Goal: Information Seeking & Learning: Learn about a topic

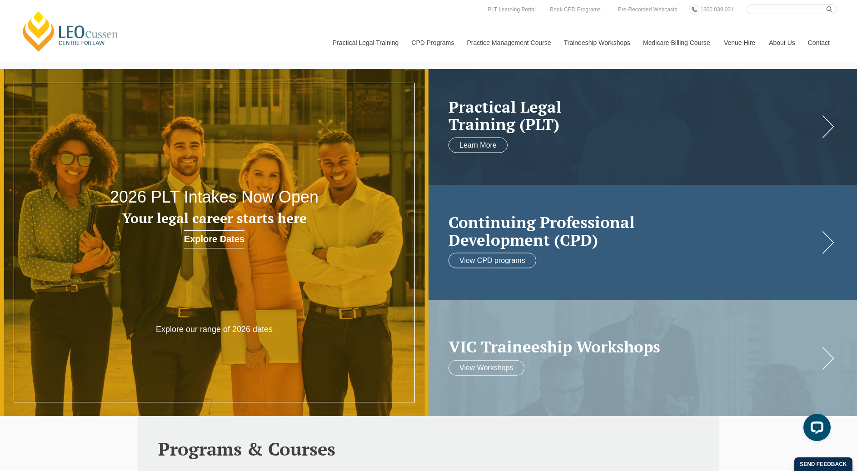
click at [545, 214] on h2 "Continuing Professional Development (CPD)" at bounding box center [634, 231] width 370 height 35
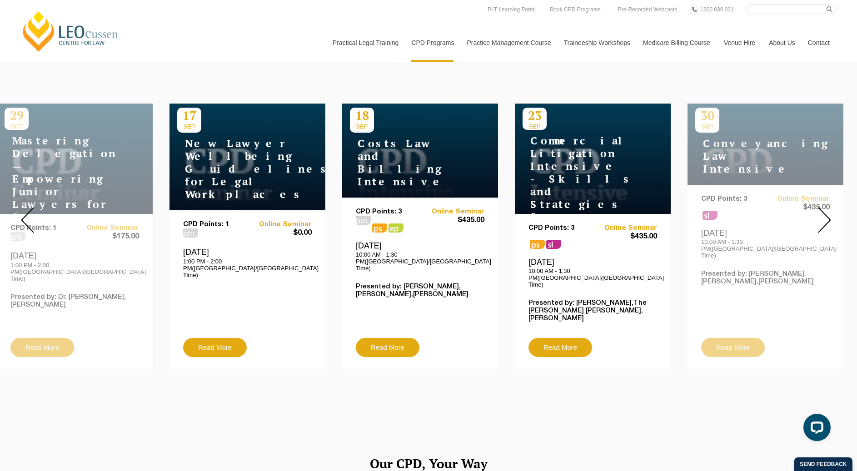
click at [823, 226] on img at bounding box center [824, 220] width 13 height 26
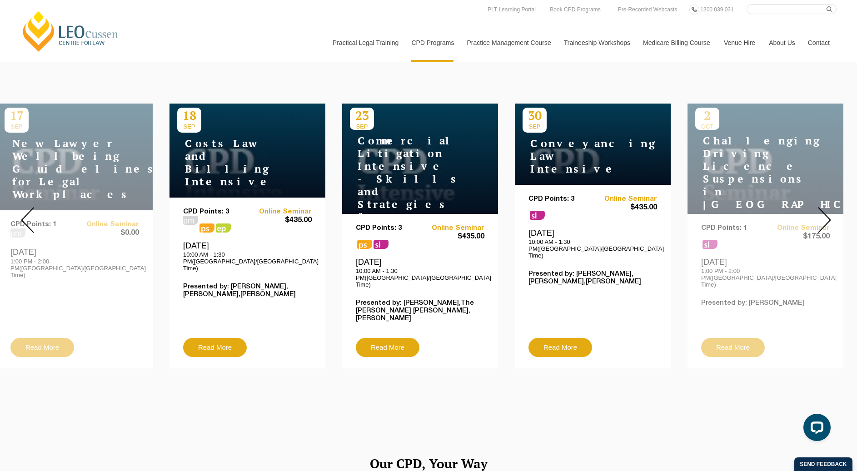
click at [823, 226] on img at bounding box center [824, 220] width 13 height 26
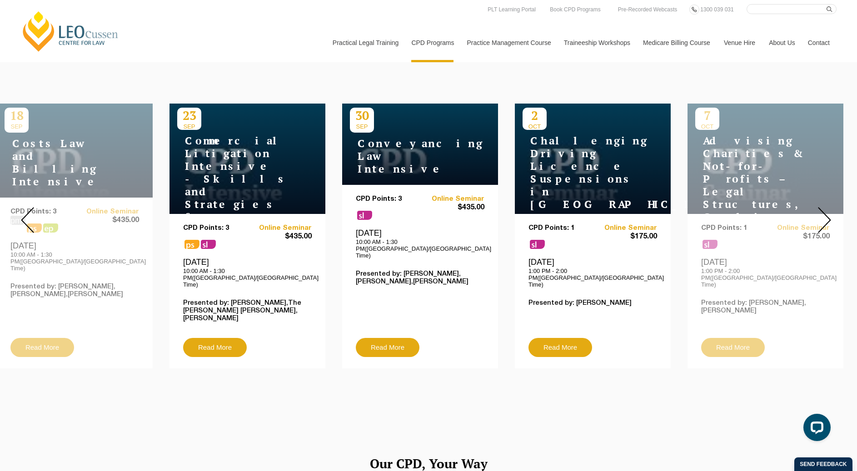
click at [823, 226] on img at bounding box center [824, 220] width 13 height 26
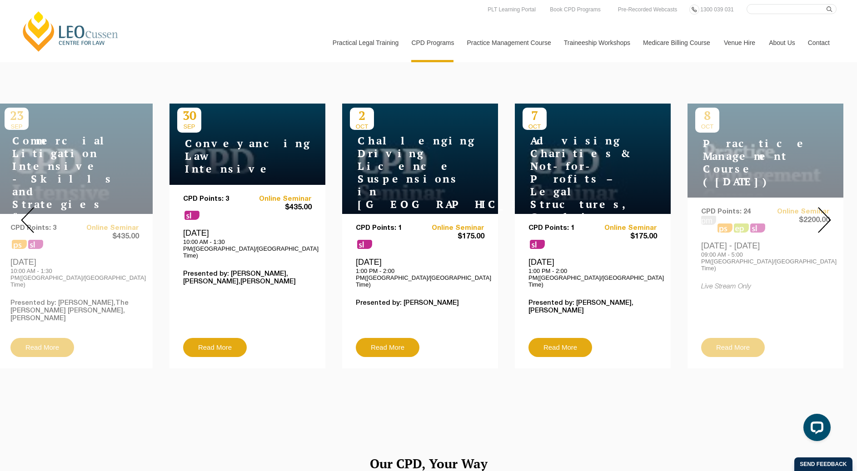
click at [823, 226] on img at bounding box center [824, 220] width 13 height 26
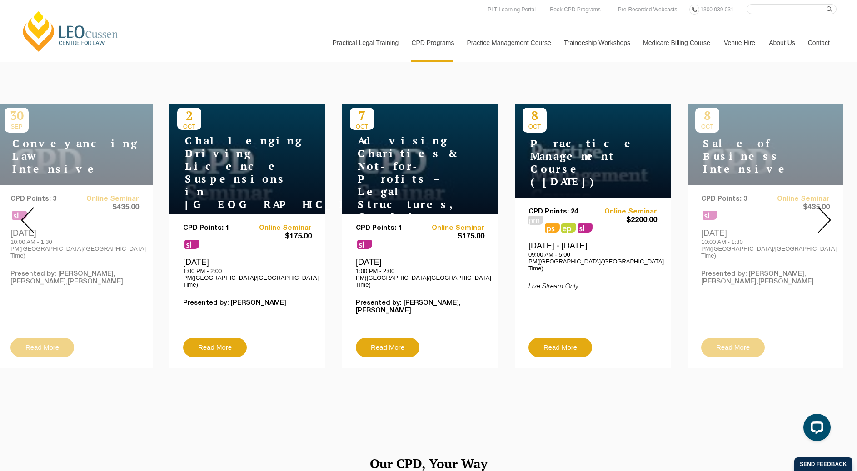
click at [823, 226] on img at bounding box center [824, 220] width 13 height 26
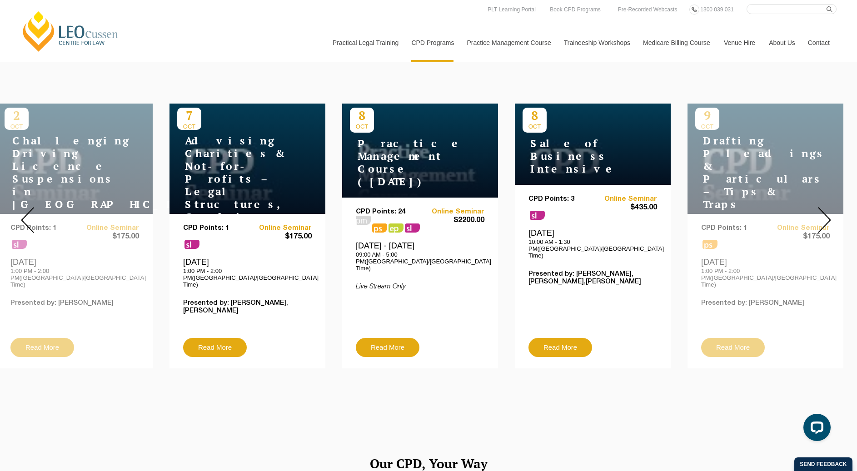
click at [822, 226] on img at bounding box center [824, 220] width 13 height 26
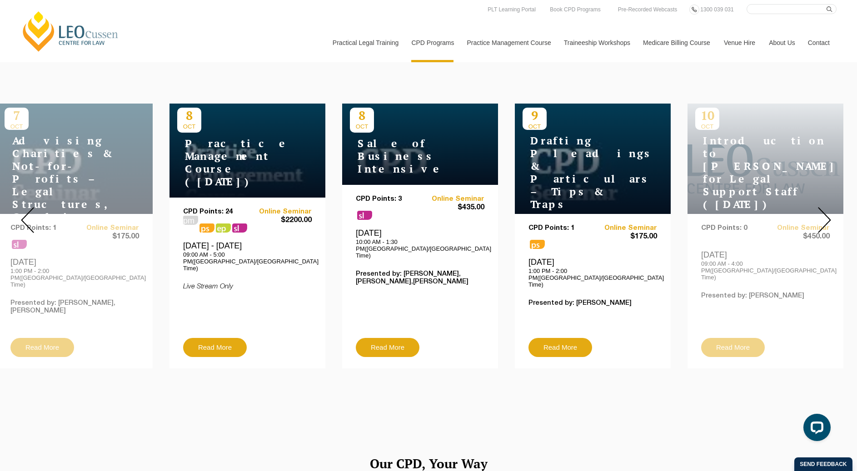
click at [822, 226] on img at bounding box center [824, 220] width 13 height 26
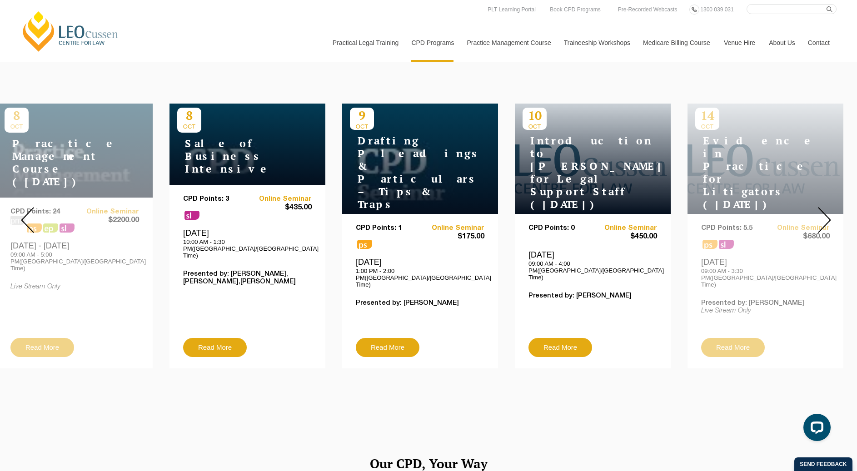
click at [829, 211] on img at bounding box center [824, 220] width 13 height 26
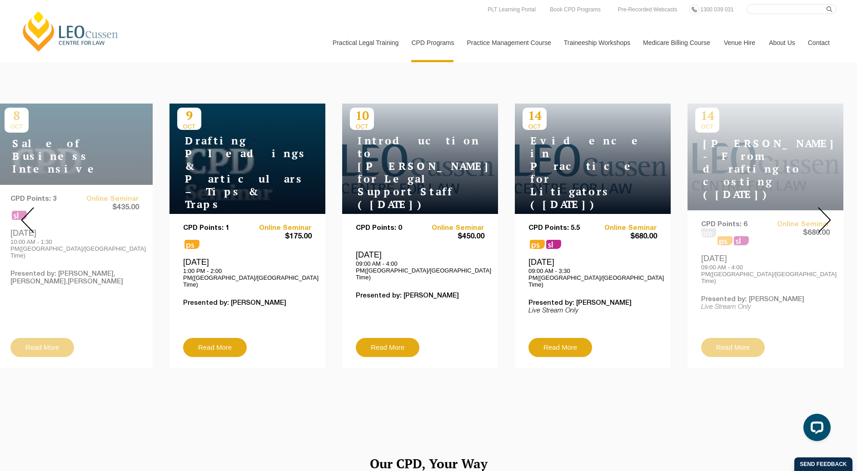
click at [811, 216] on div at bounding box center [824, 220] width 65 height 310
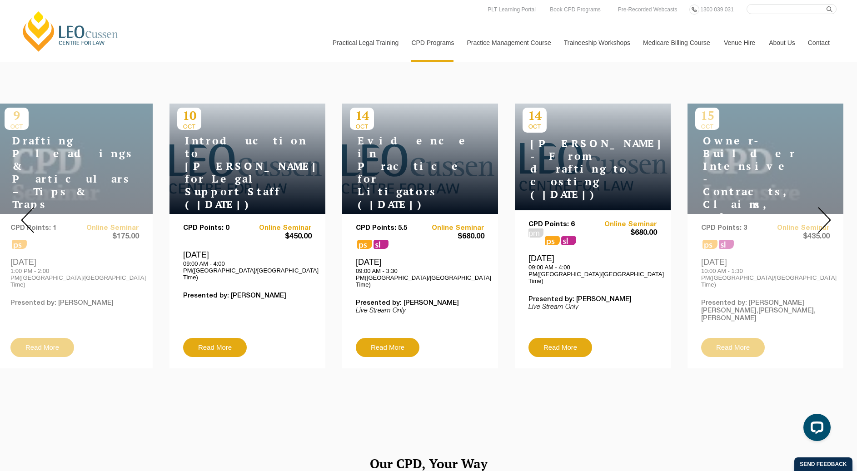
click at [811, 216] on div at bounding box center [824, 220] width 65 height 310
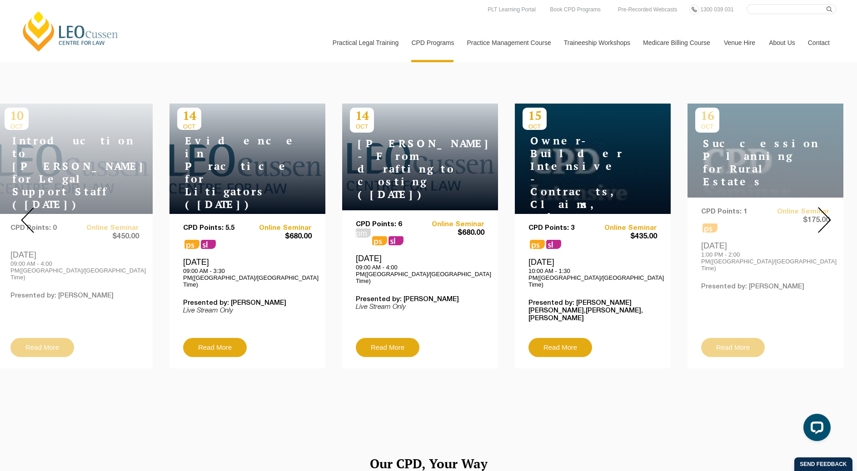
click at [811, 216] on div at bounding box center [824, 220] width 65 height 310
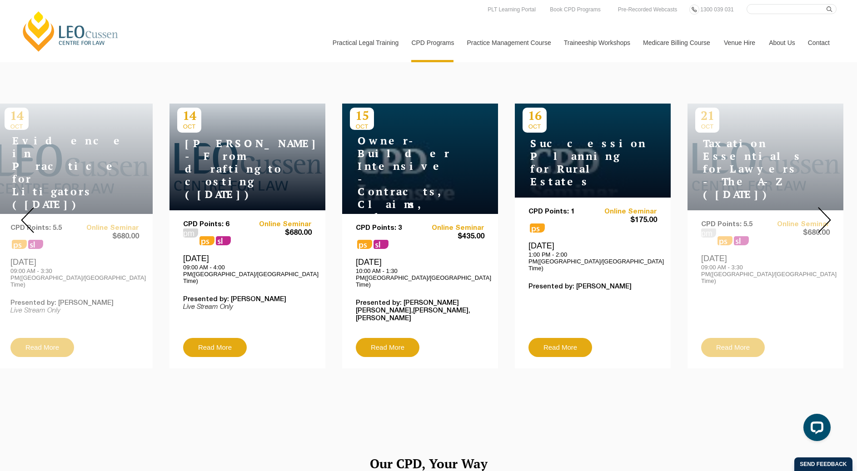
click at [818, 220] on img at bounding box center [824, 220] width 13 height 26
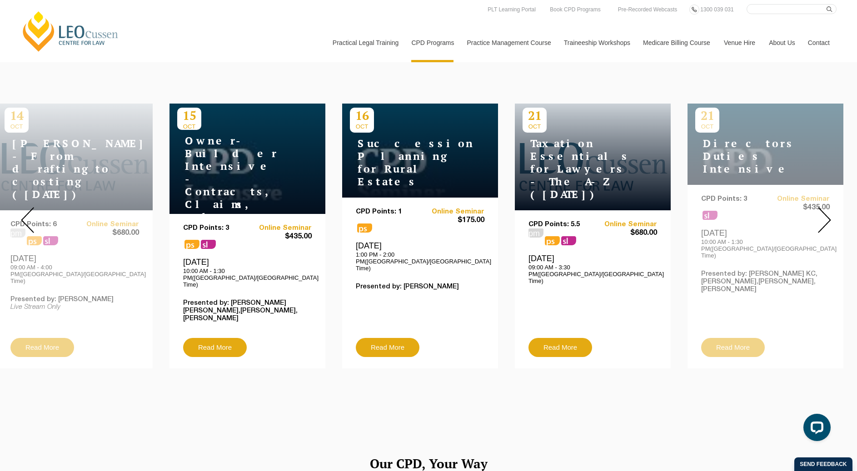
click at [821, 215] on img at bounding box center [824, 220] width 13 height 26
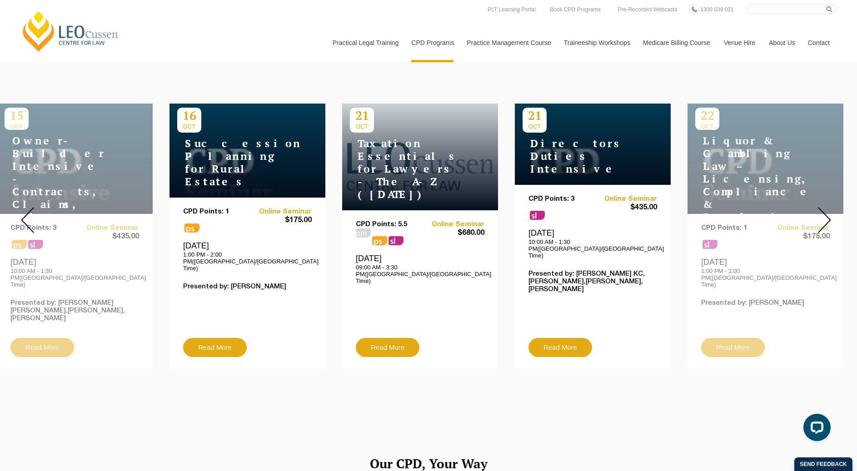
click at [821, 215] on img at bounding box center [824, 220] width 13 height 26
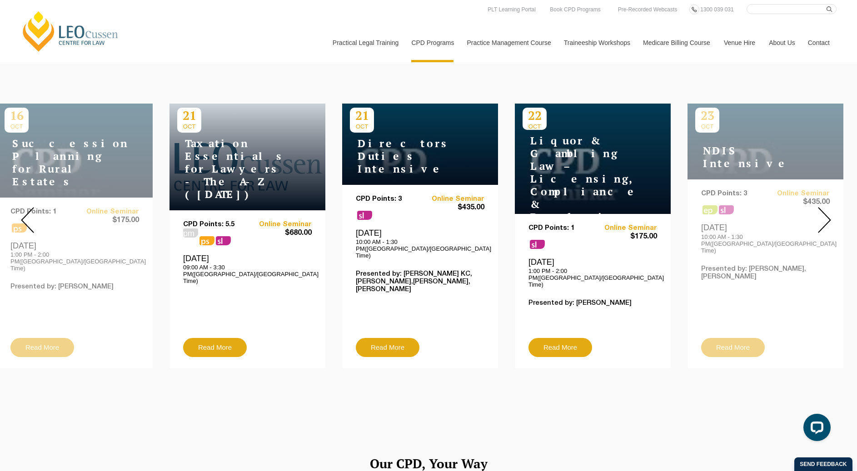
click at [821, 215] on img at bounding box center [824, 220] width 13 height 26
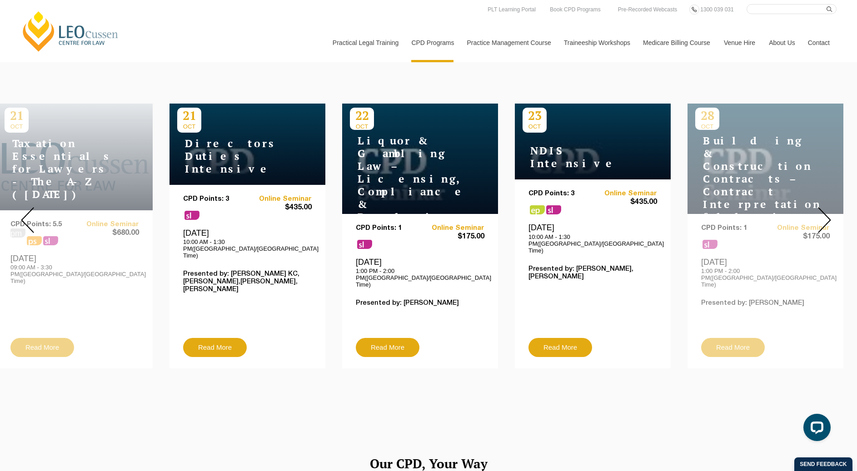
click at [821, 215] on img at bounding box center [824, 220] width 13 height 26
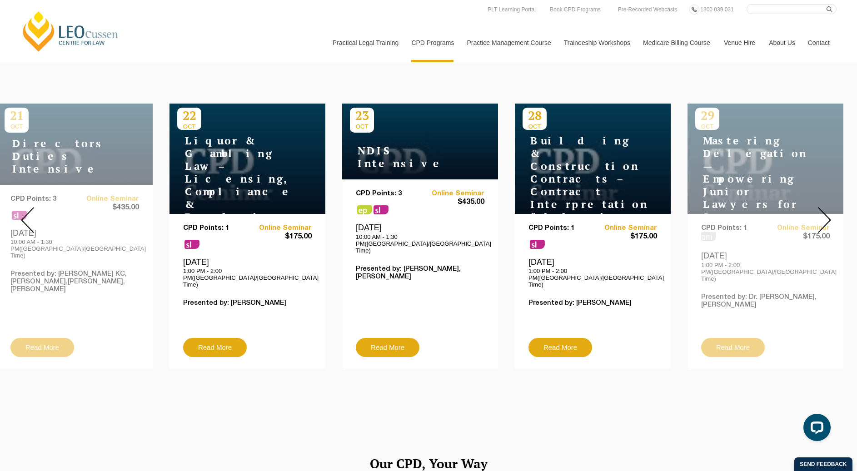
click at [821, 215] on img at bounding box center [824, 220] width 13 height 26
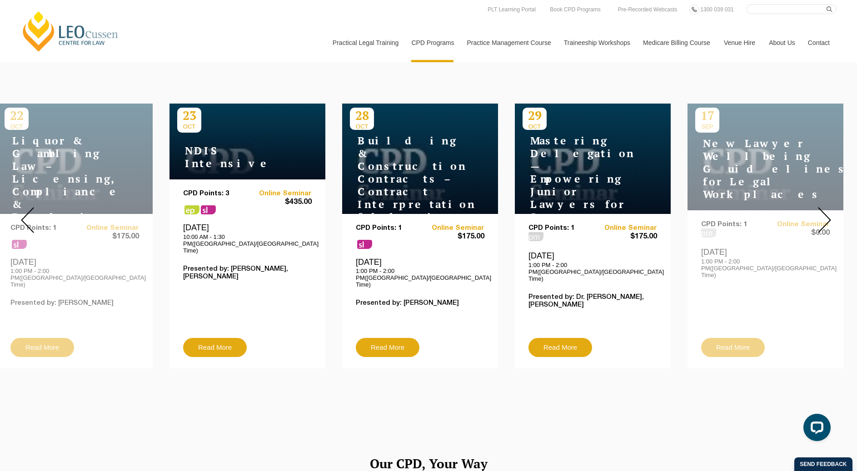
click at [821, 215] on img at bounding box center [824, 220] width 13 height 26
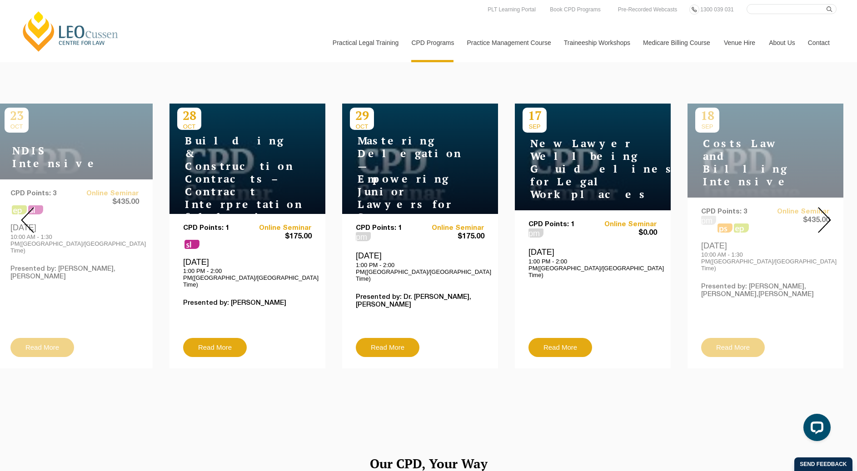
click at [560, 188] on h4 "New Lawyer Wellbeing Guidelines for Legal Workplaces" at bounding box center [580, 169] width 114 height 64
click at [570, 339] on link "Read More" at bounding box center [561, 347] width 64 height 19
click at [574, 304] on div "CPD Points: 1 pm Online Seminar $0.00 Wednesday, 17 September 2025 1:00 PM - 2:…" at bounding box center [593, 279] width 129 height 117
click at [614, 254] on div "CPD Points: 1 pm Online Seminar $0.00 Wednesday, 17 September 2025 1:00 PM - 2:…" at bounding box center [593, 279] width 129 height 117
click at [571, 338] on link "Read More" at bounding box center [561, 347] width 64 height 19
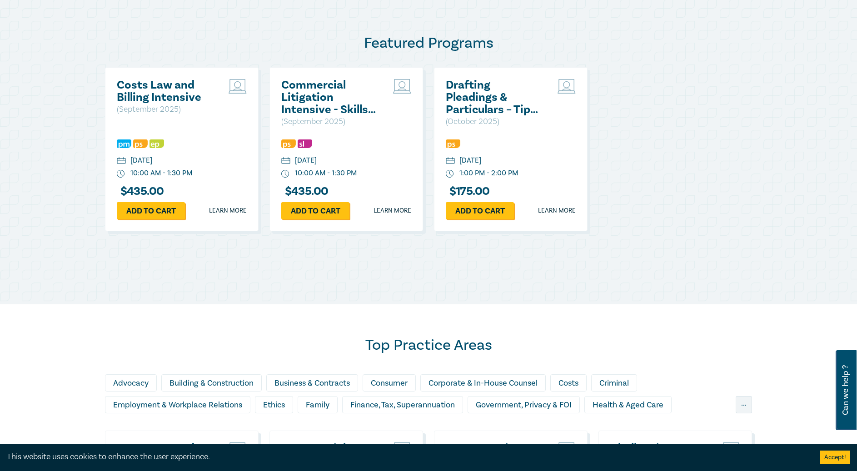
scroll to position [369, 0]
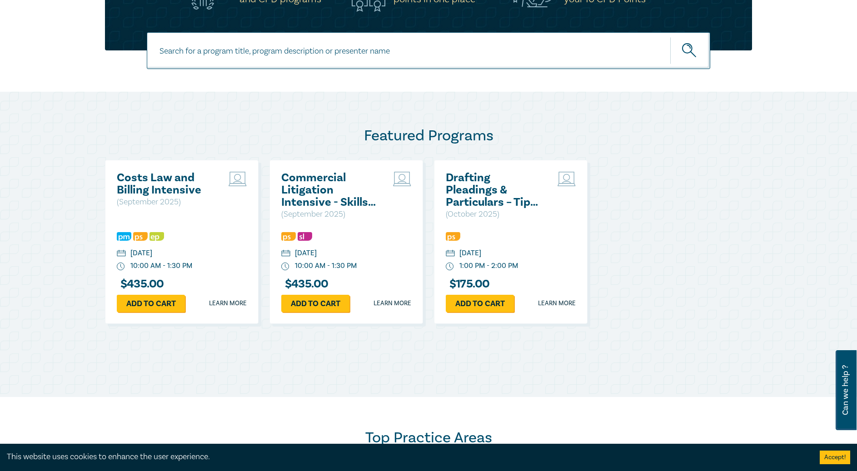
click at [473, 193] on h2 "Drafting Pleadings & Particulars – Tips & Traps" at bounding box center [495, 190] width 98 height 37
click at [484, 199] on h2 "Drafting Pleadings & Particulars – Tips & Traps" at bounding box center [495, 190] width 98 height 37
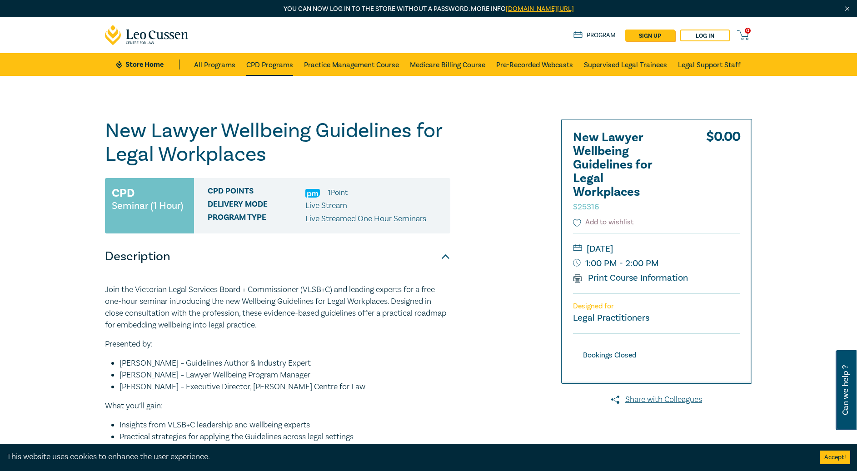
click at [255, 64] on link "CPD Programs" at bounding box center [269, 64] width 47 height 23
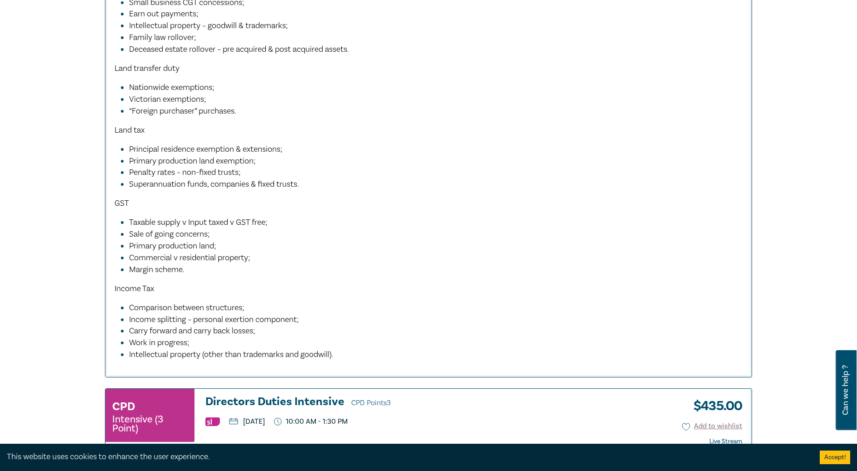
scroll to position [3992, 0]
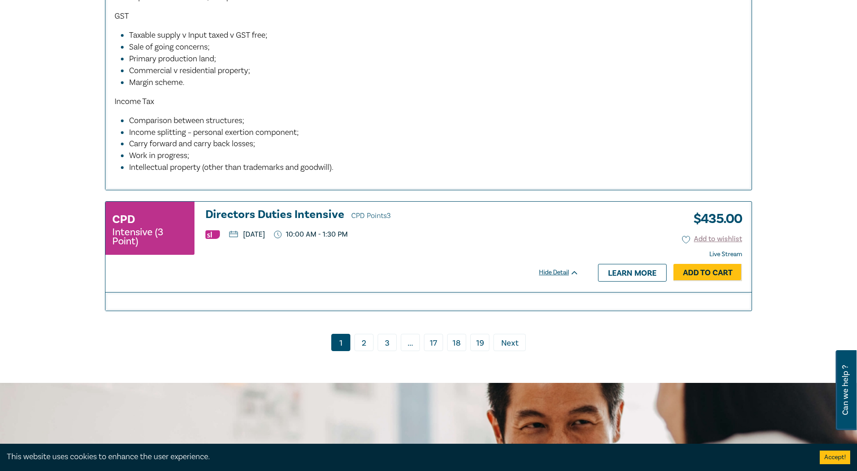
click at [367, 351] on link "2" at bounding box center [363, 342] width 19 height 17
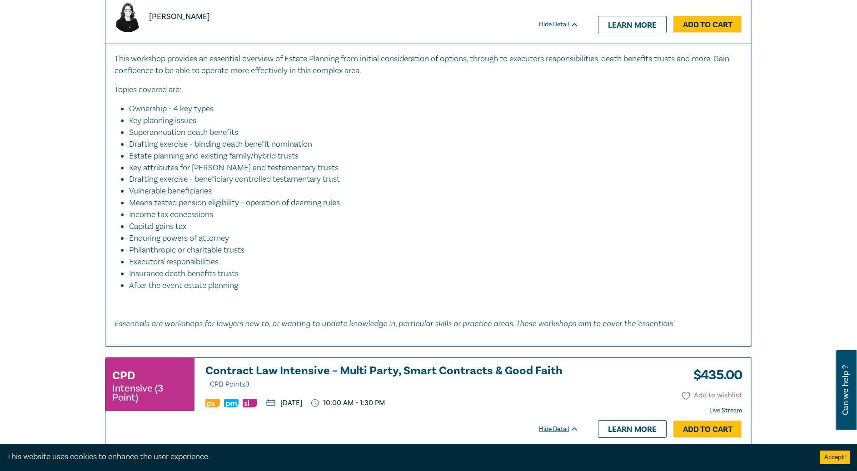
scroll to position [3900, 0]
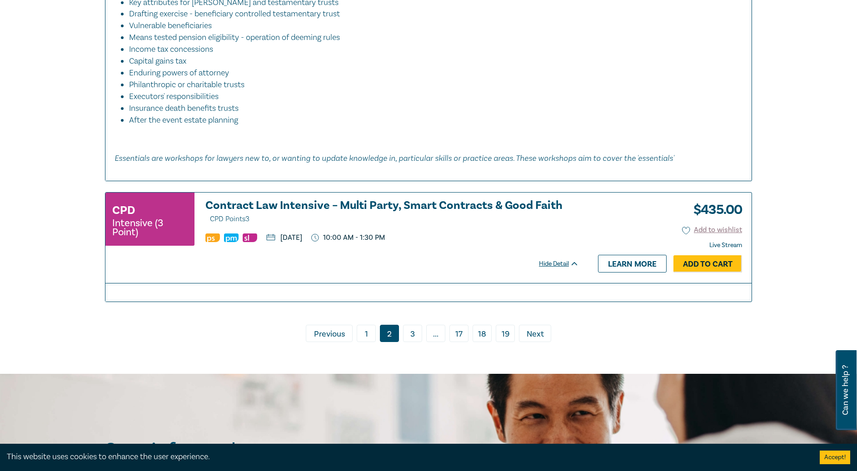
click at [409, 335] on link "3" at bounding box center [412, 333] width 19 height 17
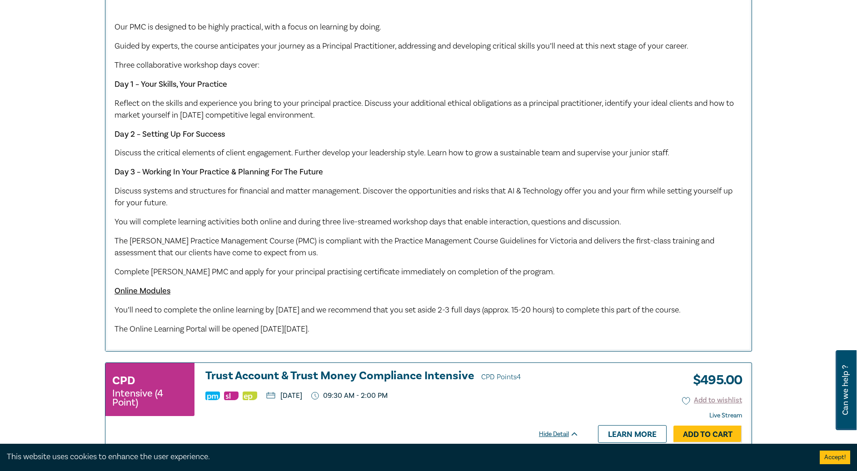
scroll to position [3032, 0]
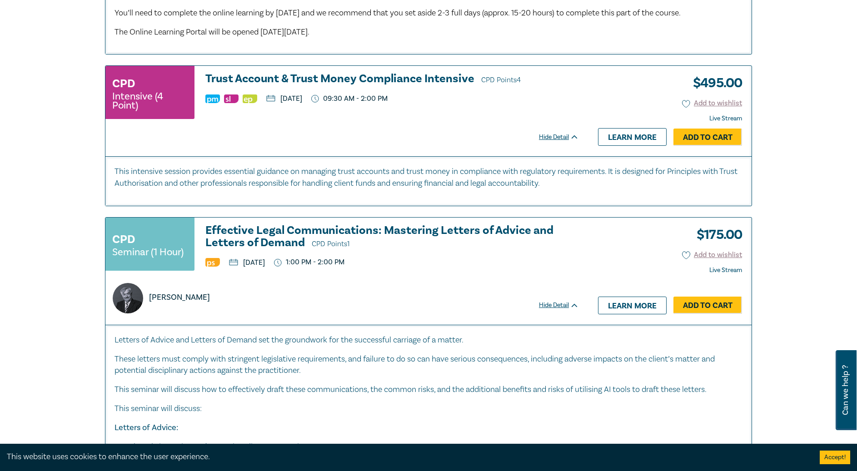
click at [276, 86] on h3 "Trust Account & Trust Money Compliance Intensive CPD Points 4" at bounding box center [392, 80] width 374 height 14
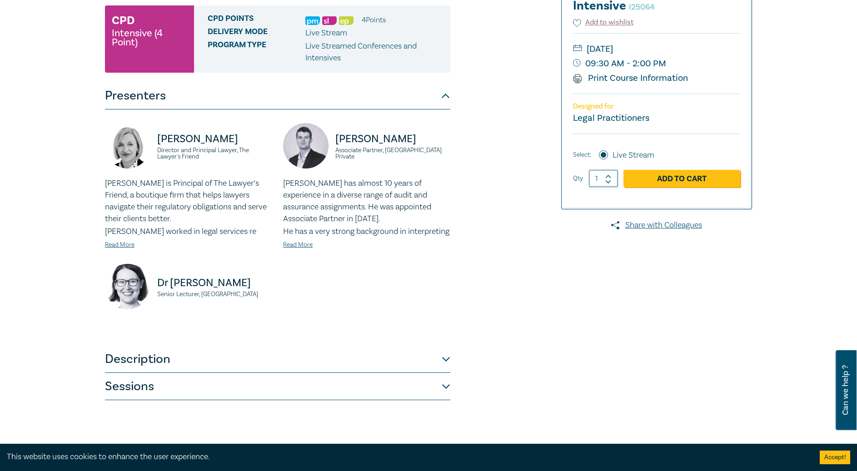
scroll to position [251, 0]
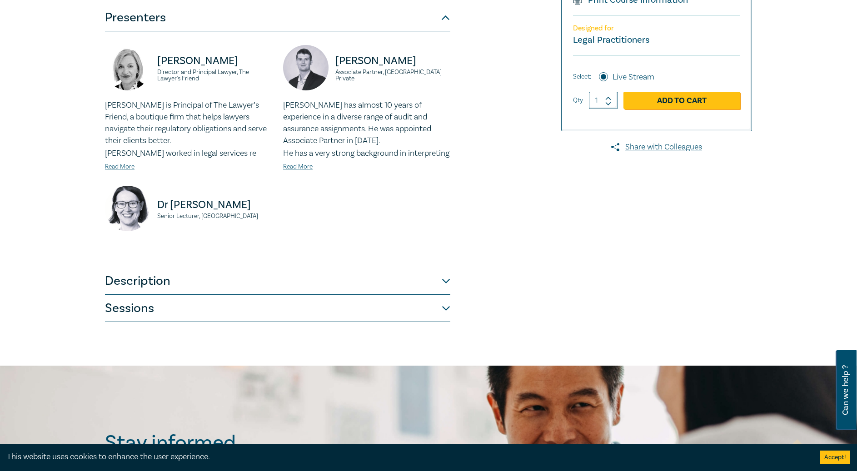
click at [234, 295] on button "Description" at bounding box center [277, 281] width 345 height 27
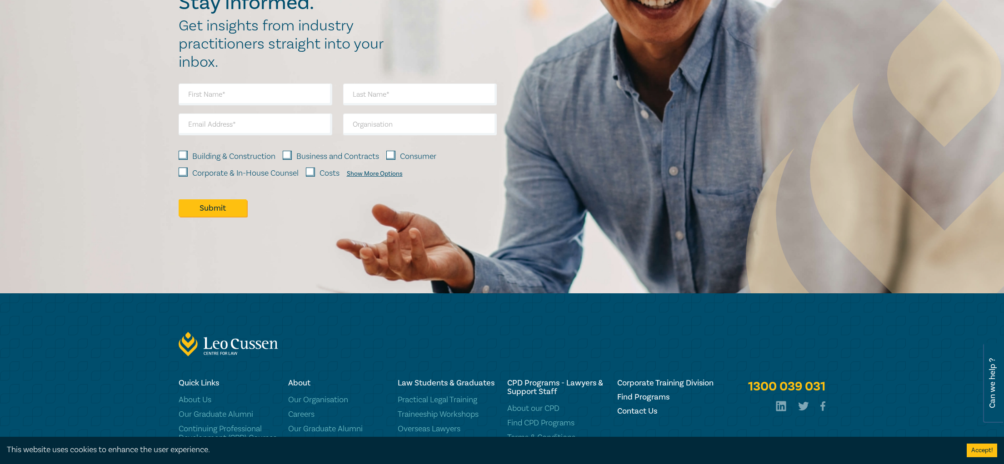
scroll to position [776, 0]
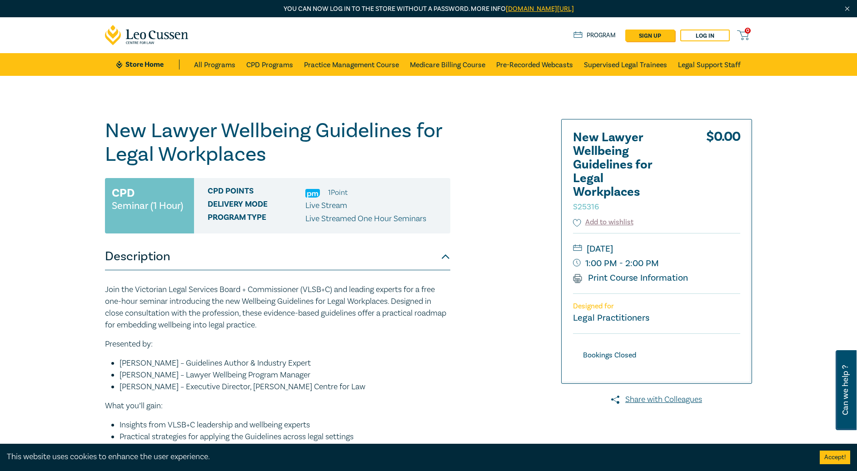
click at [530, 320] on div "New Lawyer Wellbeing Guidelines for Legal Workplaces S25316 CPD Seminar (1 Hour…" at bounding box center [319, 346] width 439 height 454
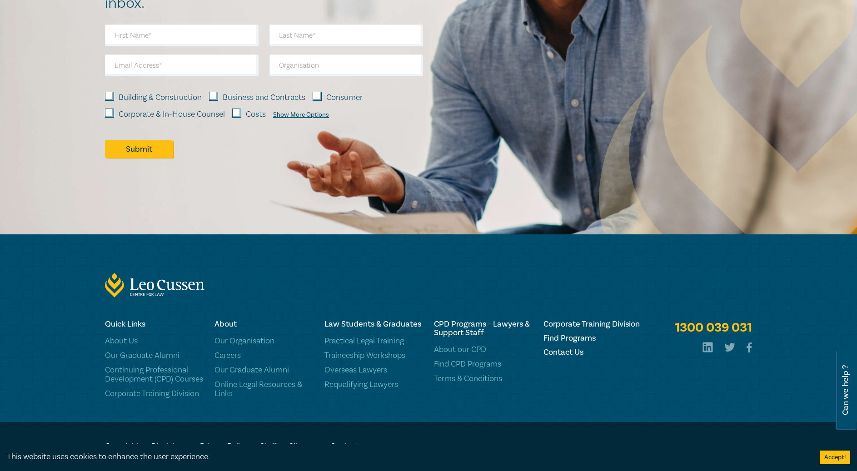
scroll to position [769, 0]
